Goal: Information Seeking & Learning: Learn about a topic

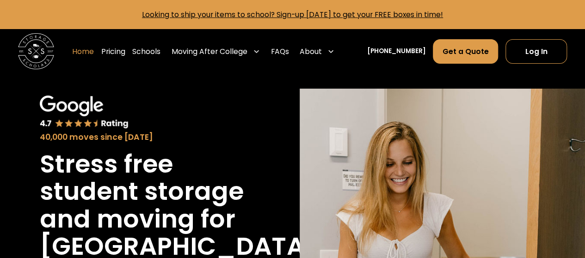
click at [94, 47] on link "Home" at bounding box center [83, 51] width 22 height 25
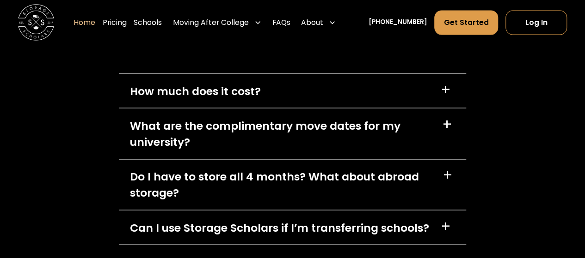
scroll to position [2581, 0]
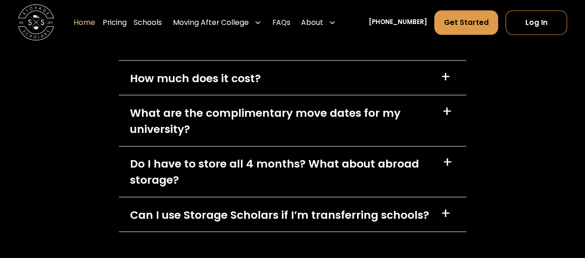
click at [449, 111] on div "+" at bounding box center [447, 112] width 10 height 14
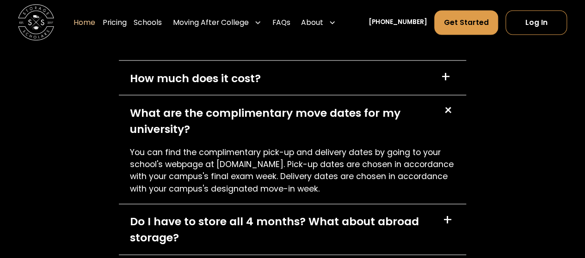
click at [451, 78] on div "+" at bounding box center [448, 77] width 14 height 14
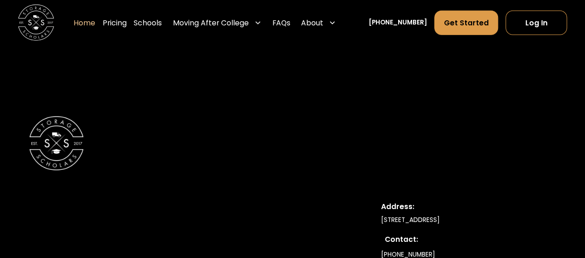
scroll to position [3117, 0]
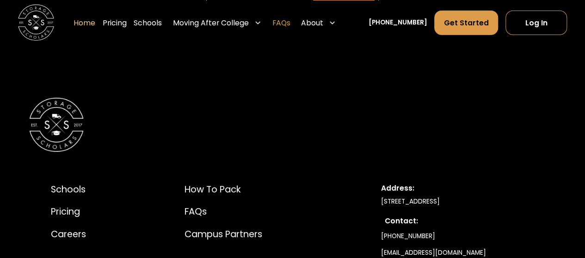
click at [290, 23] on link "FAQs" at bounding box center [281, 22] width 18 height 25
click at [79, 217] on div "Pricing" at bounding box center [79, 211] width 56 height 13
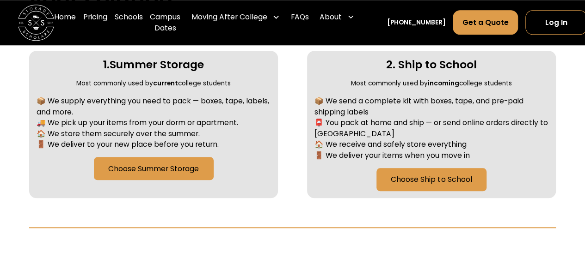
scroll to position [423, 0]
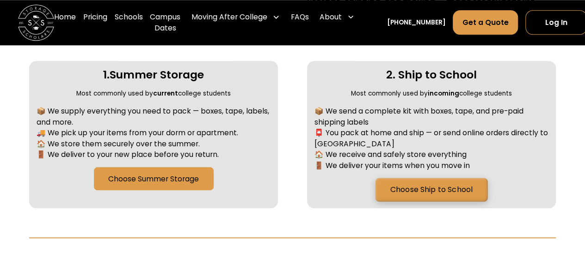
click at [452, 190] on link "Choose Ship to School" at bounding box center [431, 190] width 112 height 24
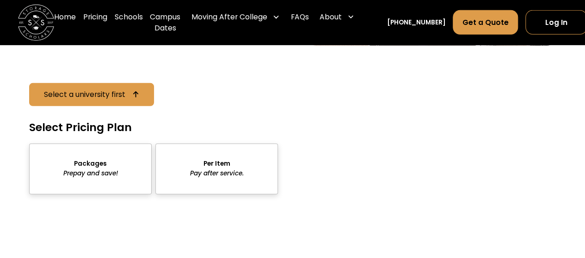
scroll to position [1427, 0]
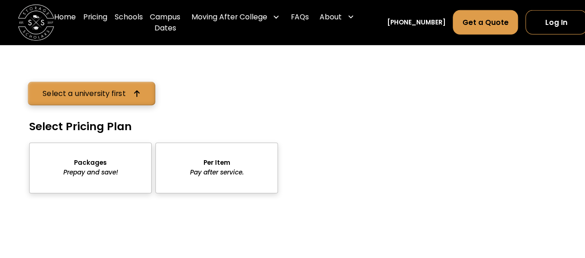
click at [136, 94] on icon at bounding box center [137, 94] width 6 height 6
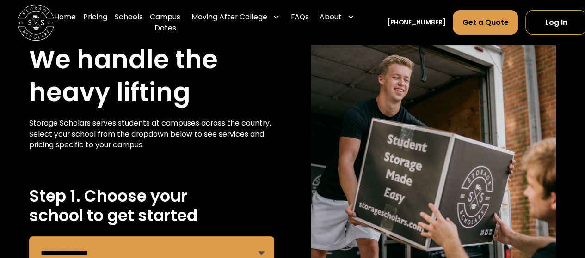
scroll to position [57, 0]
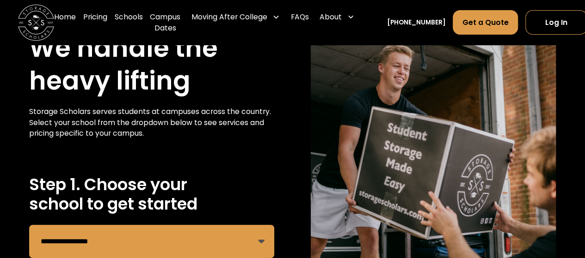
click at [261, 252] on select "**********" at bounding box center [151, 241] width 245 height 33
select select "**********"
click at [29, 225] on select "**********" at bounding box center [151, 241] width 245 height 33
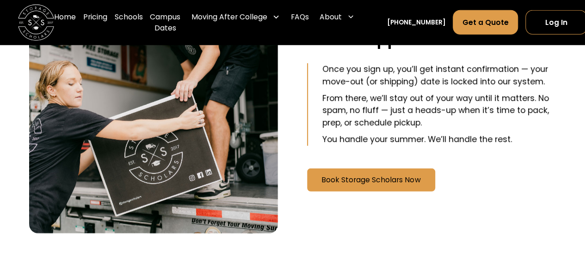
scroll to position [1250, 0]
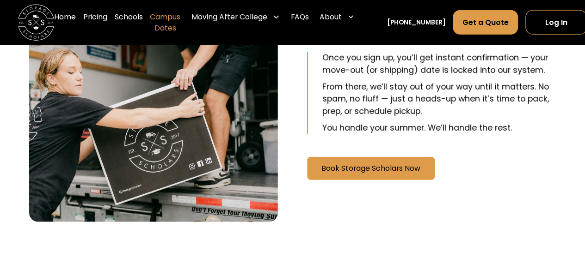
click at [166, 21] on link "Campus Dates" at bounding box center [165, 23] width 31 height 36
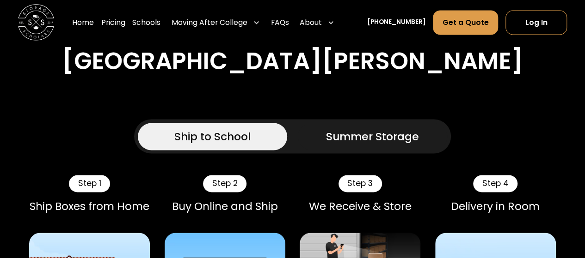
scroll to position [698, 0]
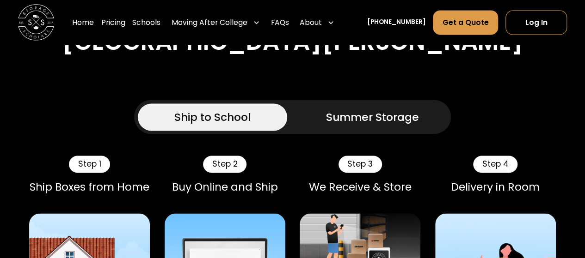
click at [243, 115] on div "Ship to School" at bounding box center [212, 117] width 76 height 16
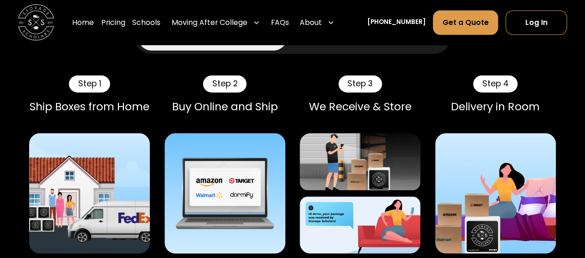
scroll to position [784, 0]
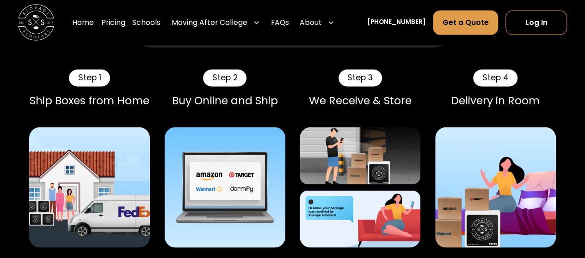
click at [75, 178] on img at bounding box center [89, 187] width 121 height 121
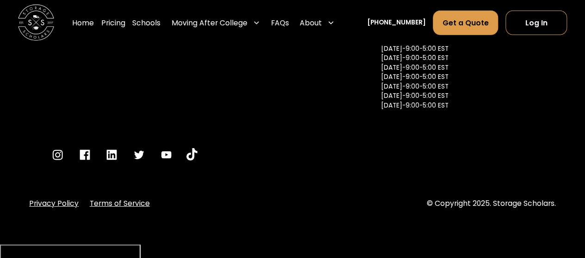
scroll to position [4806, 0]
